Goal: Task Accomplishment & Management: Complete application form

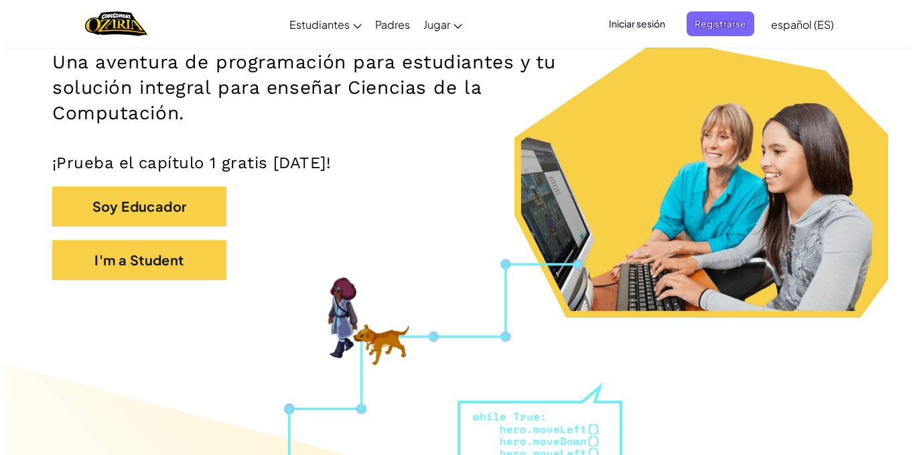
scroll to position [217, 0]
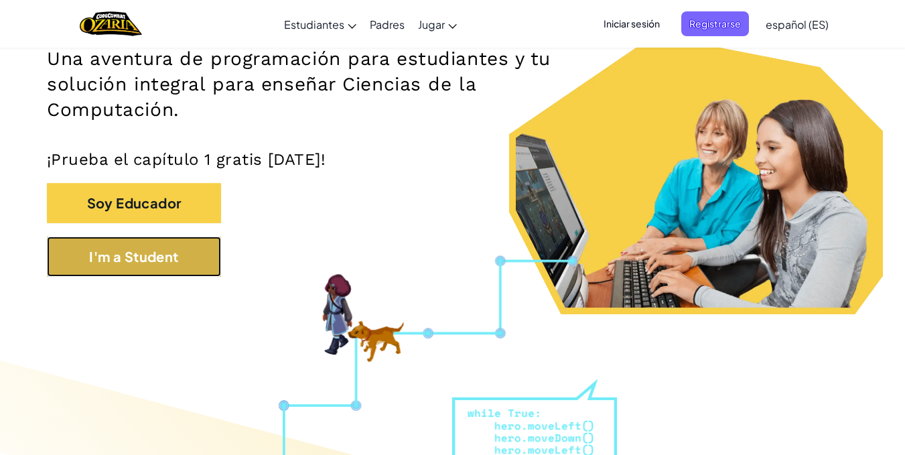
click at [193, 253] on button "I'm a Student" at bounding box center [134, 256] width 174 height 40
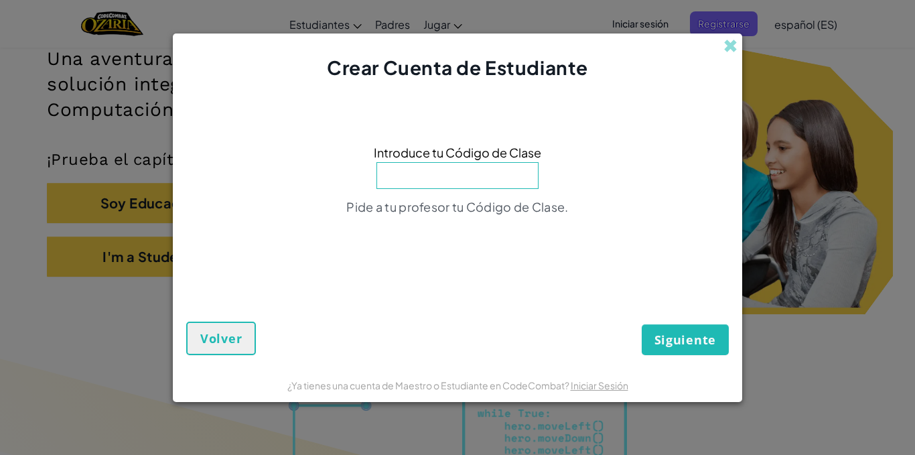
click at [488, 187] on input at bounding box center [457, 175] width 162 height 27
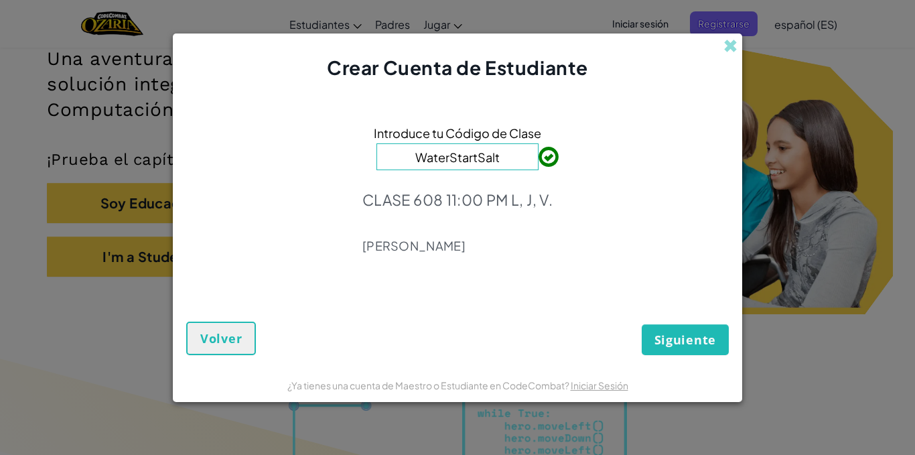
click at [512, 157] on input "WaterStartSalt" at bounding box center [457, 156] width 162 height 27
type input "W"
click at [512, 157] on input at bounding box center [457, 156] width 162 height 27
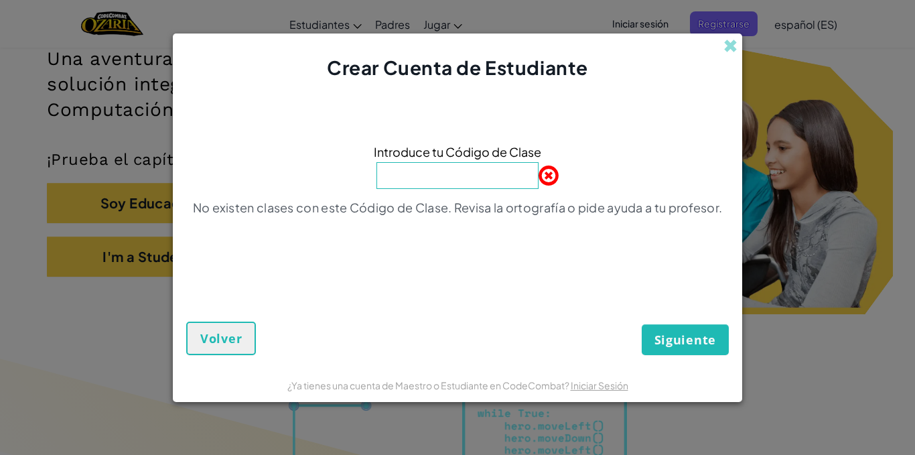
type input "WatchHideUnder"
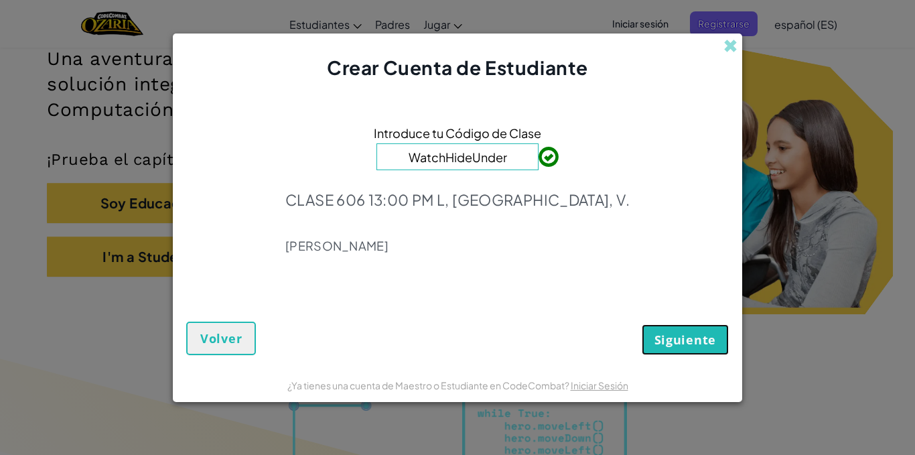
click at [706, 338] on span "Siguiente" at bounding box center [685, 339] width 62 height 16
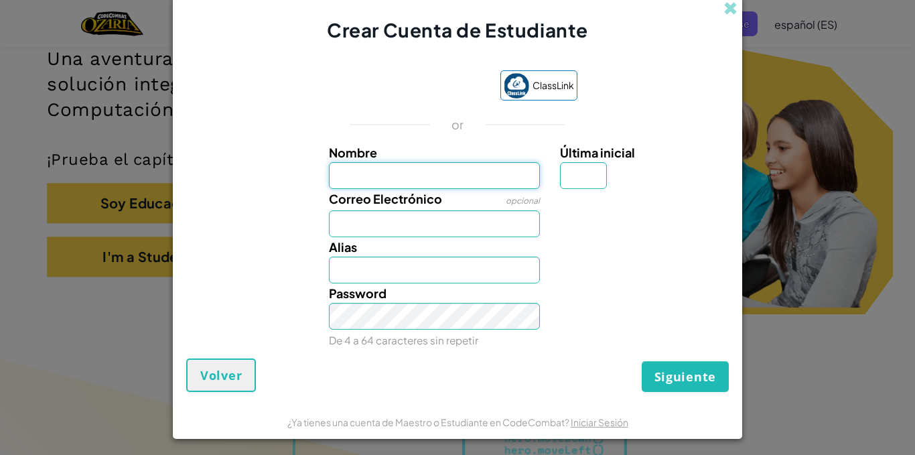
click at [409, 173] on input "Nombre" at bounding box center [435, 175] width 212 height 27
type input "[PERSON_NAME]"
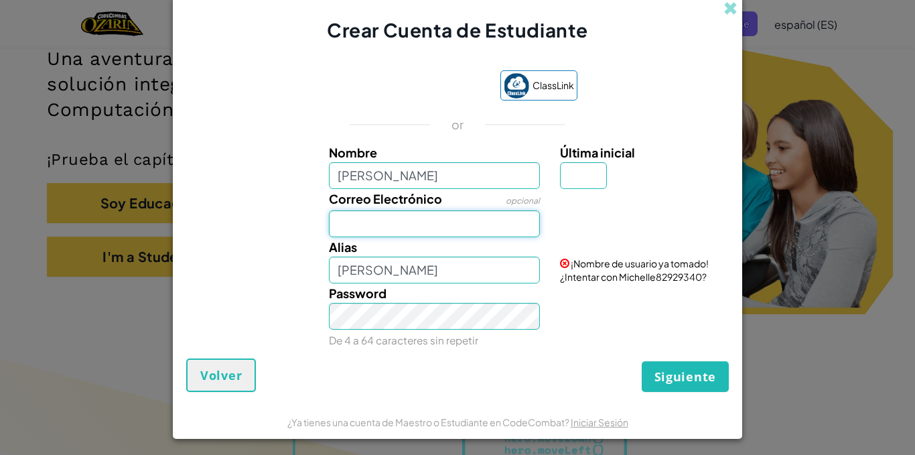
click at [441, 218] on input "Correo Electrónico" at bounding box center [435, 223] width 212 height 27
type input "[EMAIL_ADDRESS][DOMAIN_NAME]"
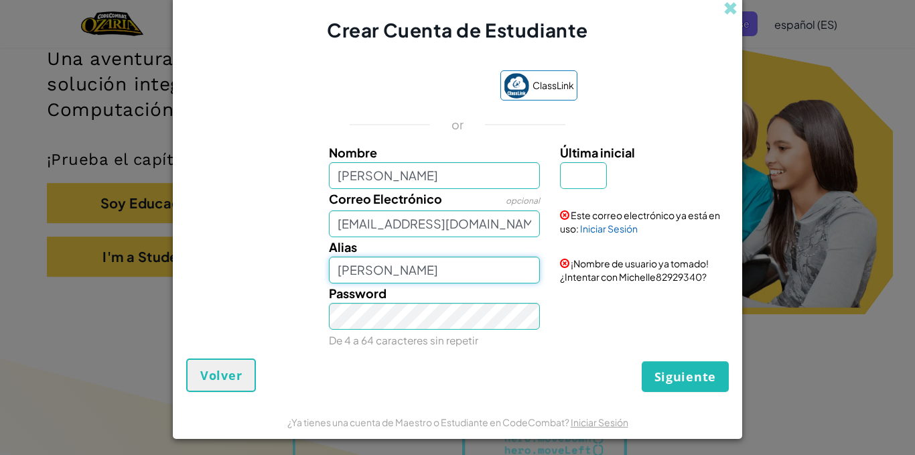
click at [437, 264] on input "[PERSON_NAME]" at bounding box center [435, 269] width 212 height 27
click at [723, 1] on span at bounding box center [730, 8] width 14 height 14
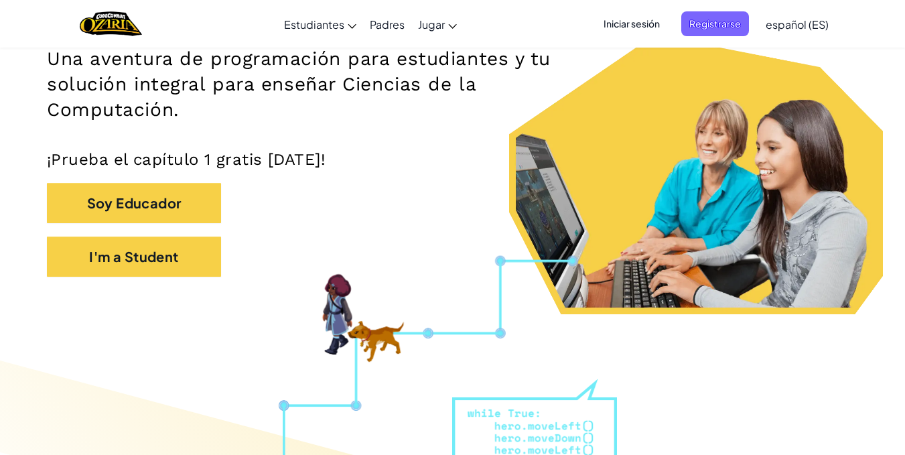
click at [643, 28] on span "Iniciar sesión" at bounding box center [631, 23] width 72 height 25
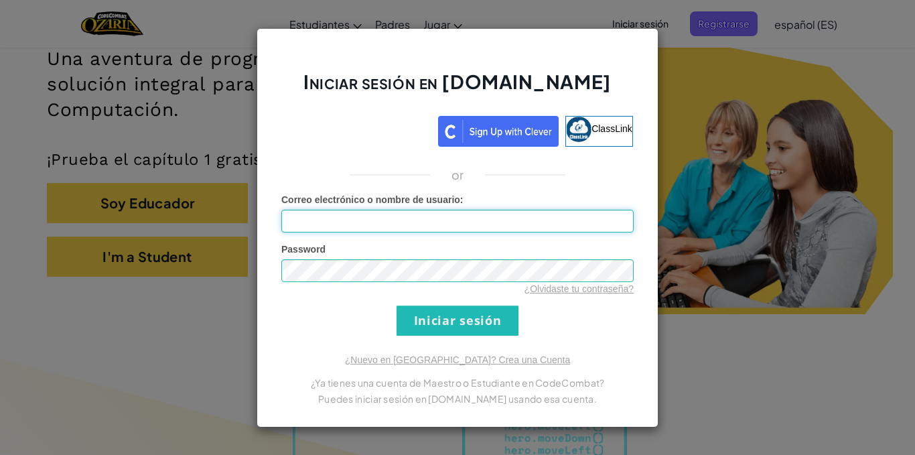
click at [430, 216] on input "Correo electrónico o nombre de usuario :" at bounding box center [457, 221] width 352 height 23
type input "[EMAIL_ADDRESS][DOMAIN_NAME]"
click at [396, 305] on input "Iniciar sesión" at bounding box center [457, 320] width 122 height 30
